Goal: Task Accomplishment & Management: Manage account settings

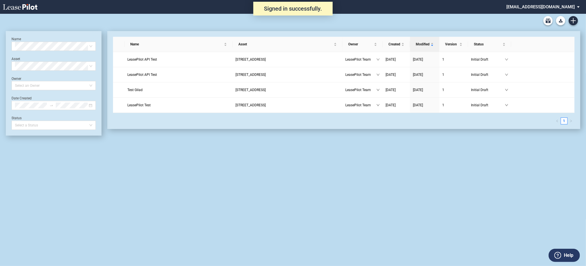
click at [564, 2] on md-select "[EMAIL_ADDRESS][DOMAIN_NAME] Change Password 2-Factor Authentication Admin Area…" at bounding box center [545, 6] width 79 height 13
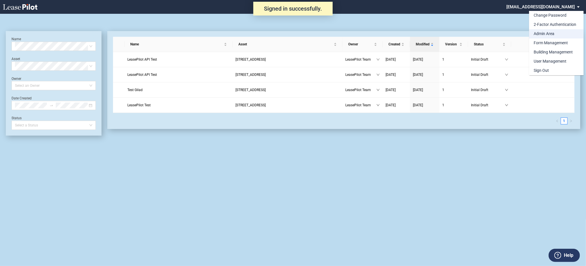
click at [545, 36] on div "Admin Area" at bounding box center [544, 34] width 21 height 6
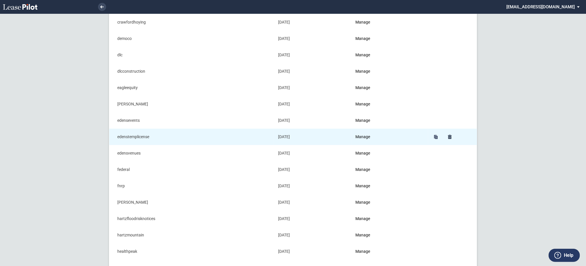
scroll to position [153, 0]
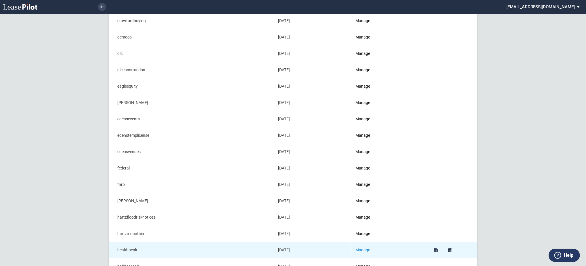
click at [365, 252] on link "Manage" at bounding box center [363, 250] width 15 height 5
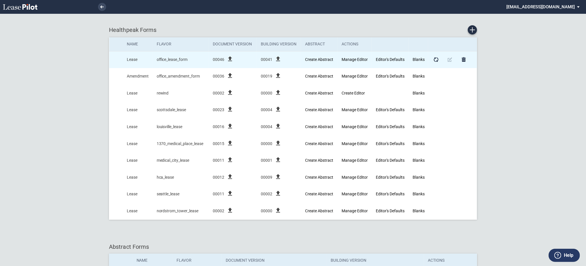
click at [277, 55] on td "00041 file_upload" at bounding box center [279, 59] width 44 height 17
click at [279, 57] on icon "file_upload" at bounding box center [278, 59] width 7 height 7
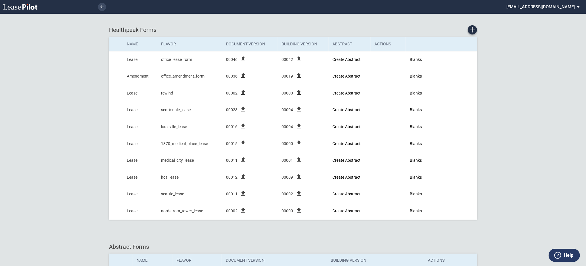
click at [547, 9] on md-select "admin@leasepilot.co Change Password 2-Factor Authentication Admin Area Form Man…" at bounding box center [545, 6] width 79 height 13
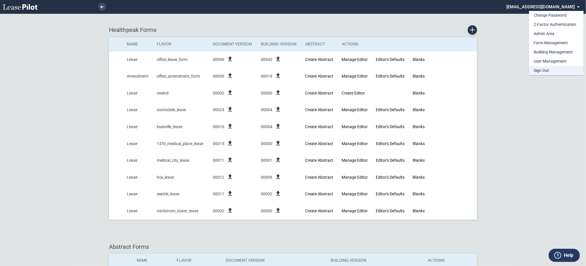
click at [542, 72] on div "Sign Out" at bounding box center [541, 71] width 15 height 6
